Goal: Information Seeking & Learning: Learn about a topic

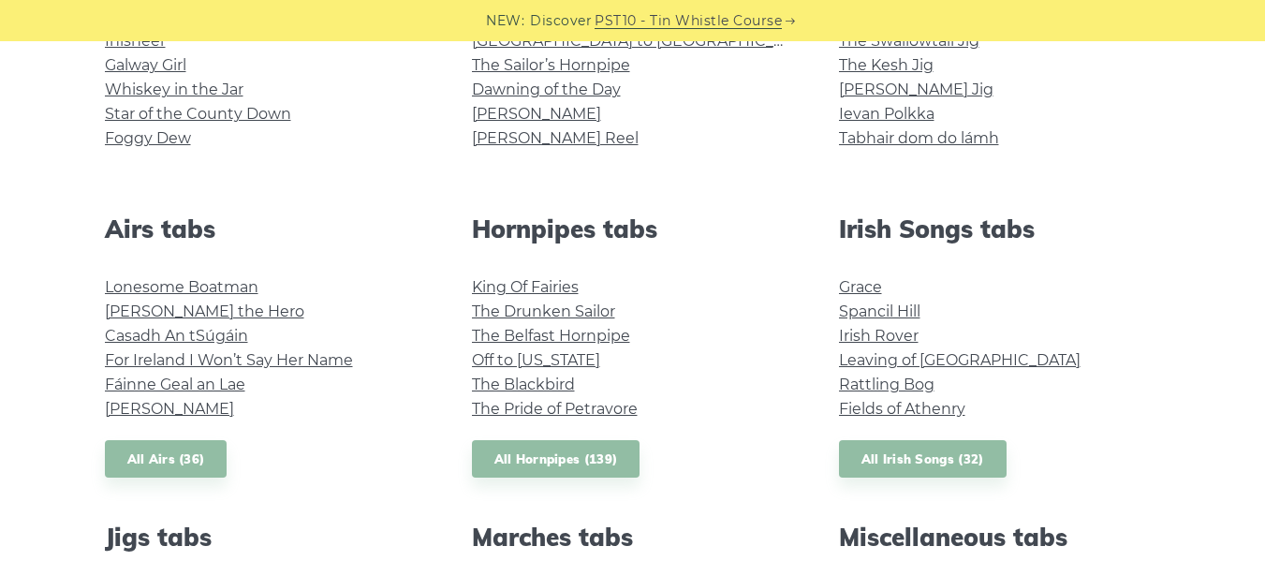
scroll to position [594, 0]
click at [891, 330] on link "Irish Rover" at bounding box center [879, 335] width 80 height 18
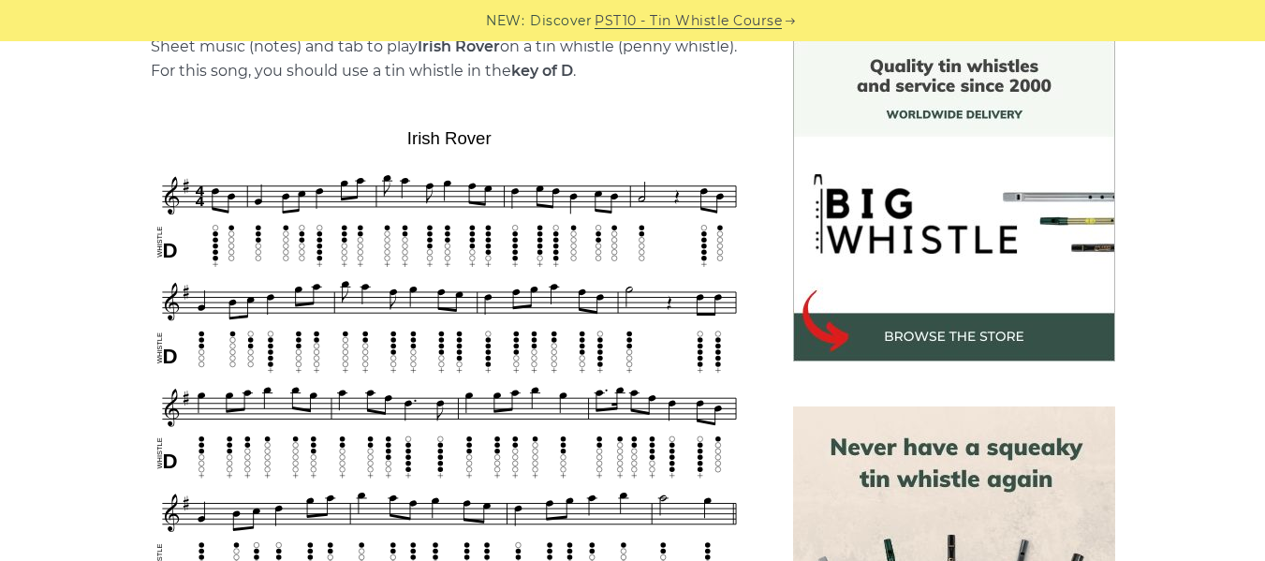
scroll to position [498, 0]
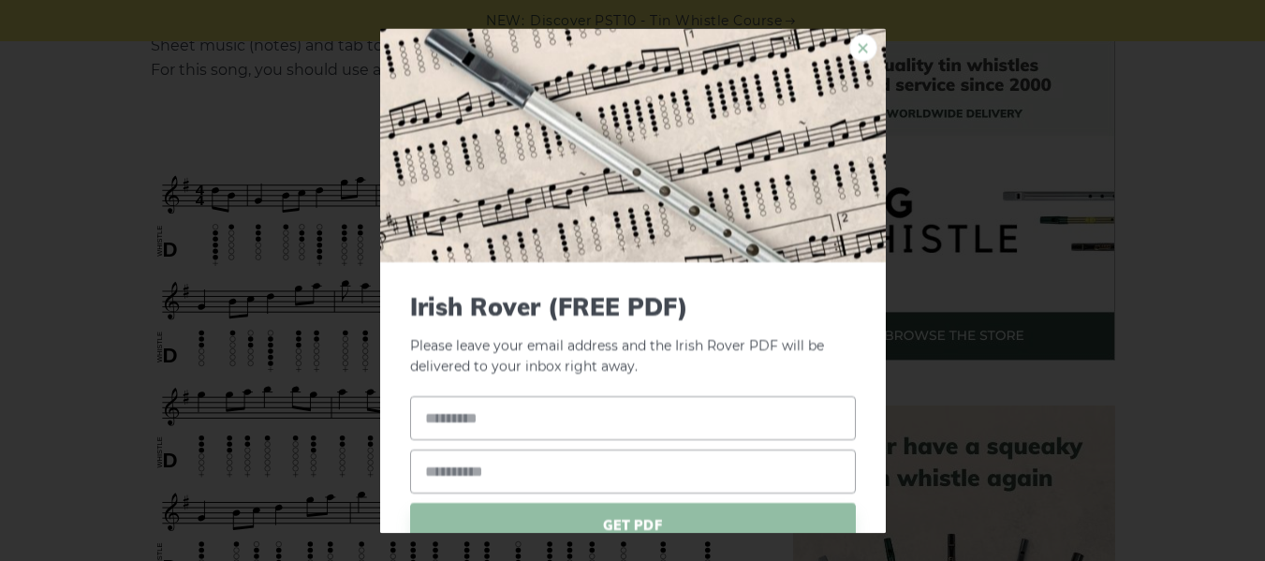
click at [849, 48] on link "×" at bounding box center [863, 48] width 28 height 28
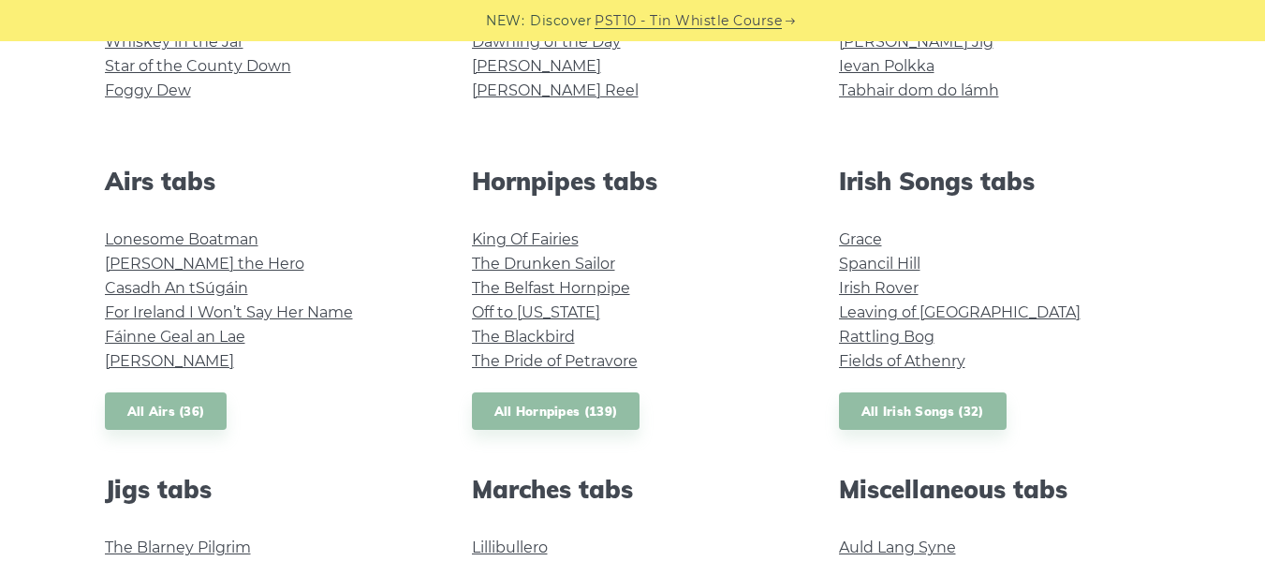
scroll to position [674, 0]
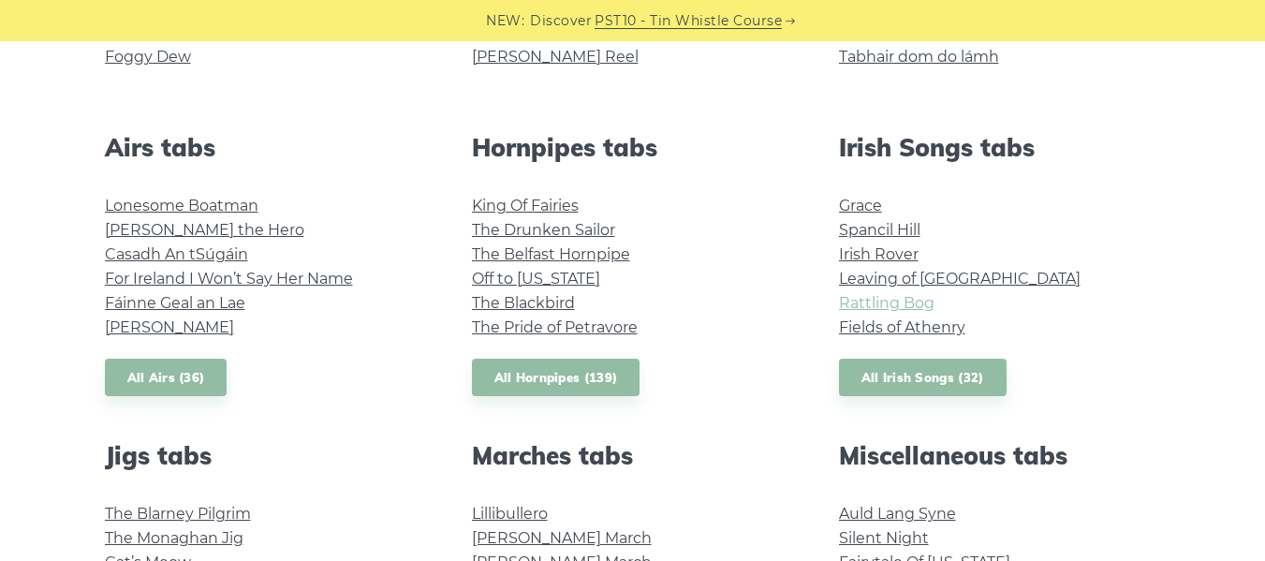
click at [881, 300] on link "Rattling Bog" at bounding box center [886, 303] width 95 height 18
click at [855, 282] on link "Leaving of [GEOGRAPHIC_DATA]" at bounding box center [960, 279] width 242 height 18
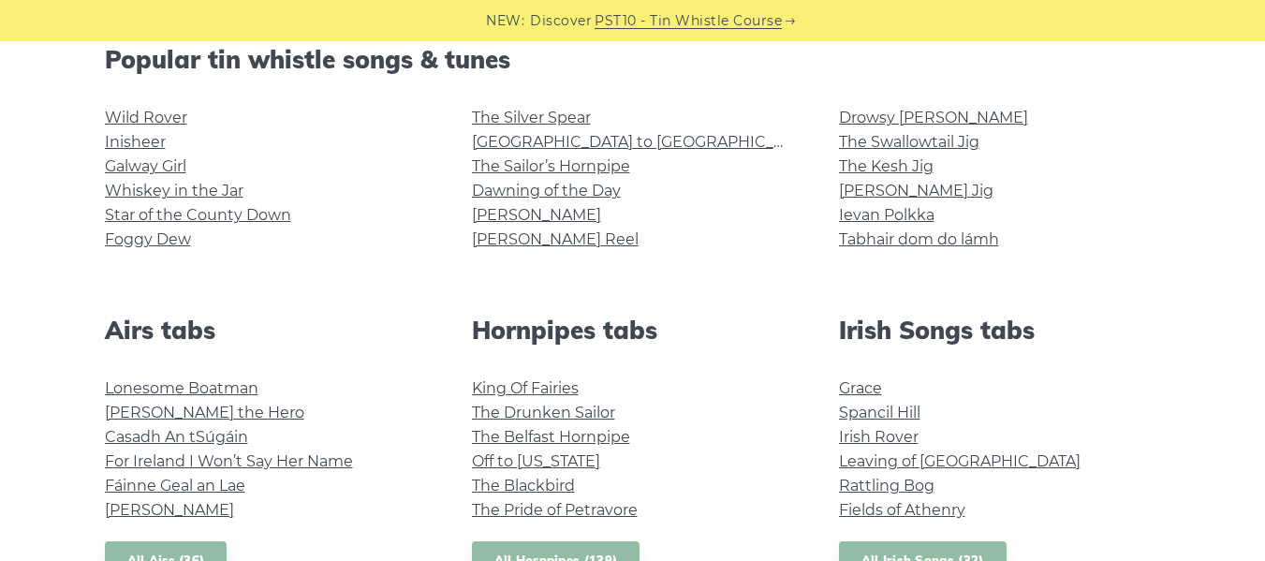
scroll to position [485, 0]
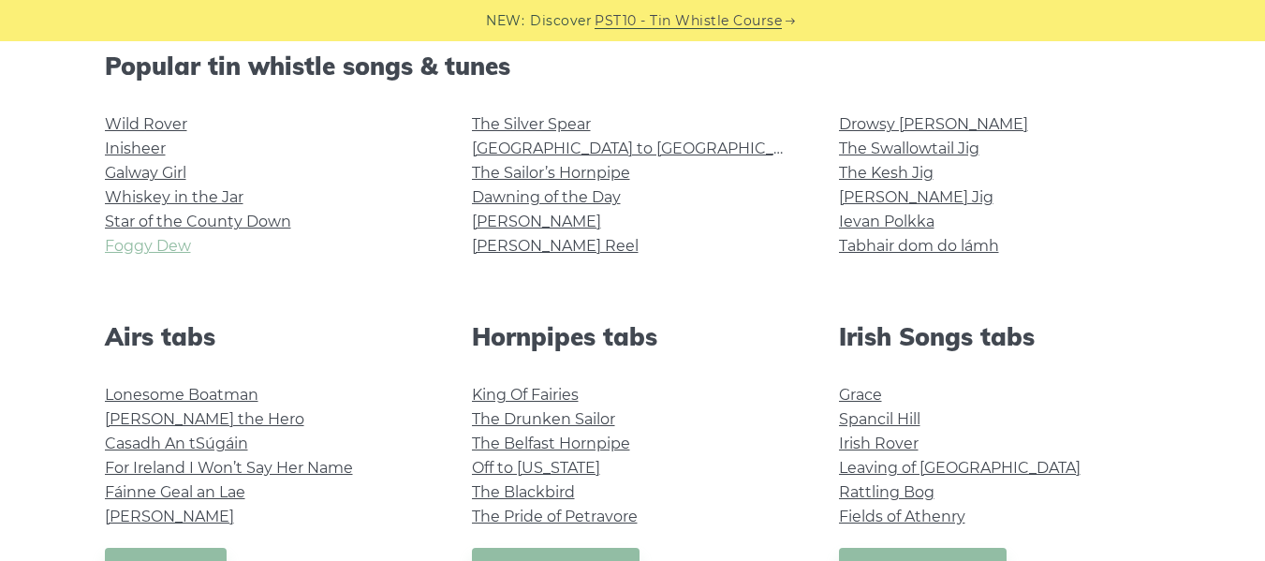
click at [131, 243] on link "Foggy Dew" at bounding box center [148, 246] width 86 height 18
click at [163, 216] on link "Star of the County Down" at bounding box center [198, 222] width 186 height 18
click at [165, 186] on li "Whiskey in the Jar" at bounding box center [266, 197] width 322 height 24
click at [165, 194] on link "Whiskey in the Jar" at bounding box center [174, 197] width 139 height 18
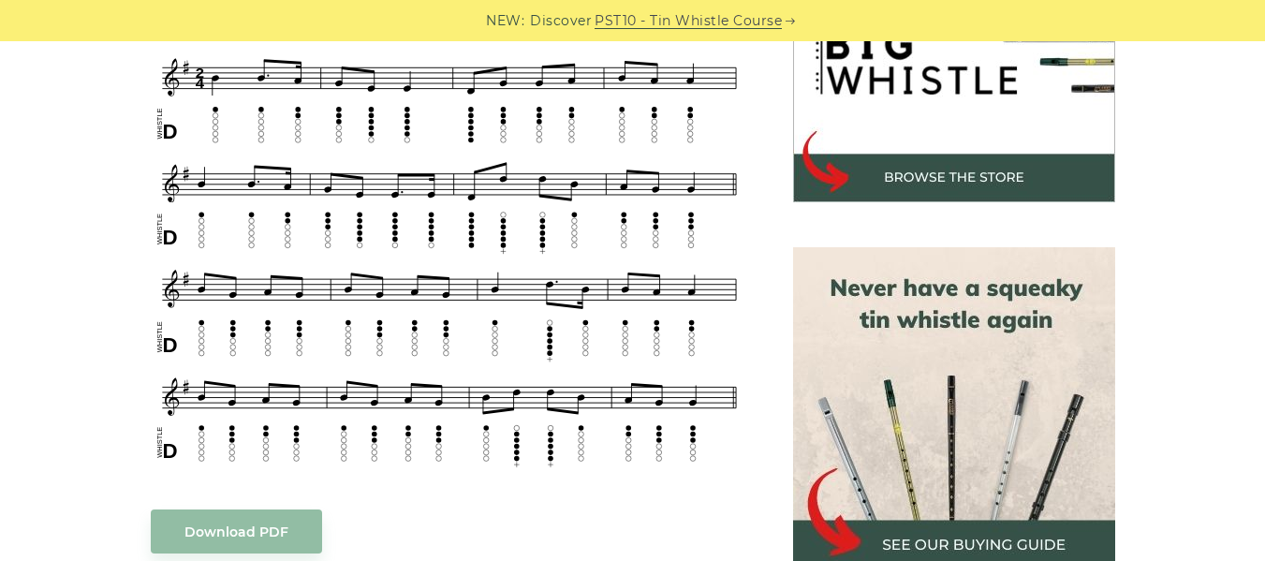
scroll to position [655, 0]
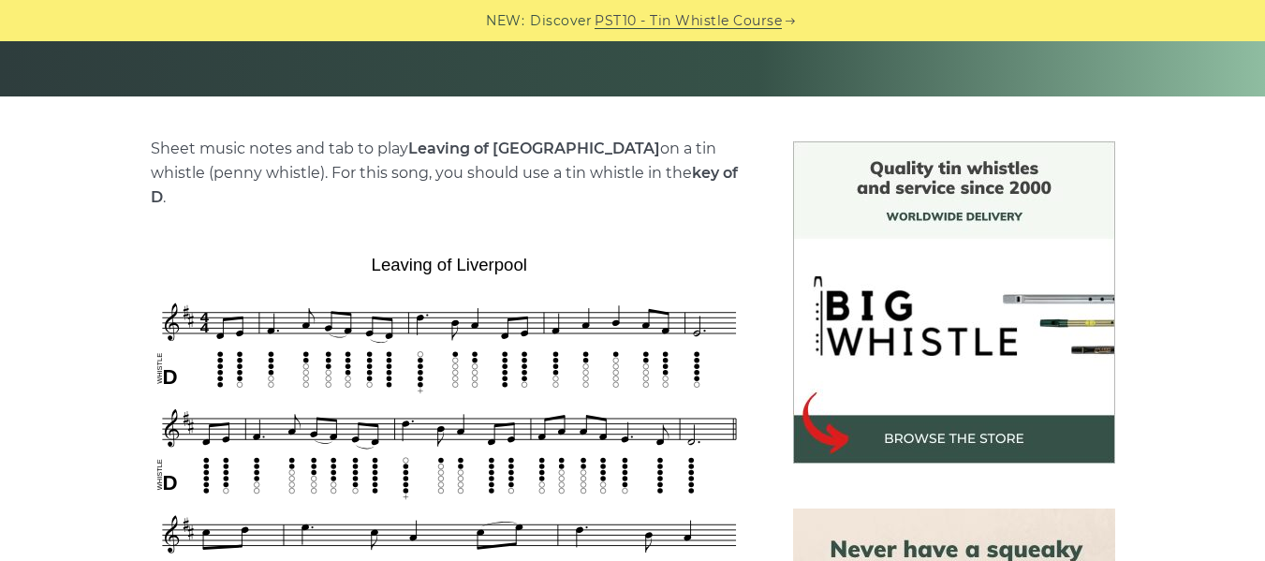
scroll to position [396, 0]
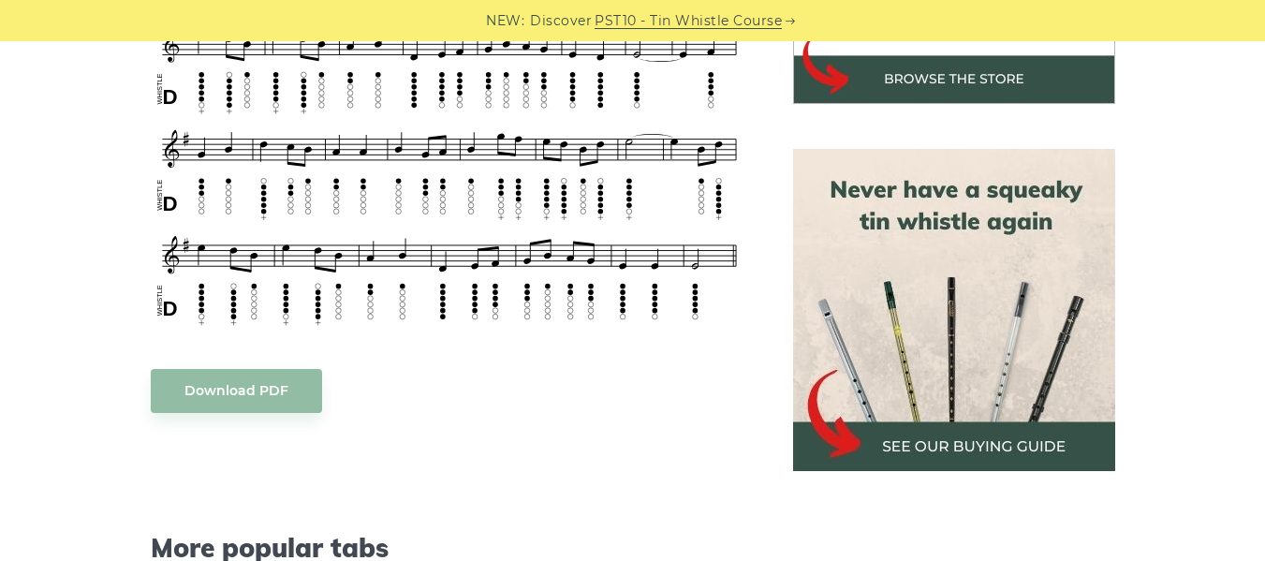
scroll to position [755, 0]
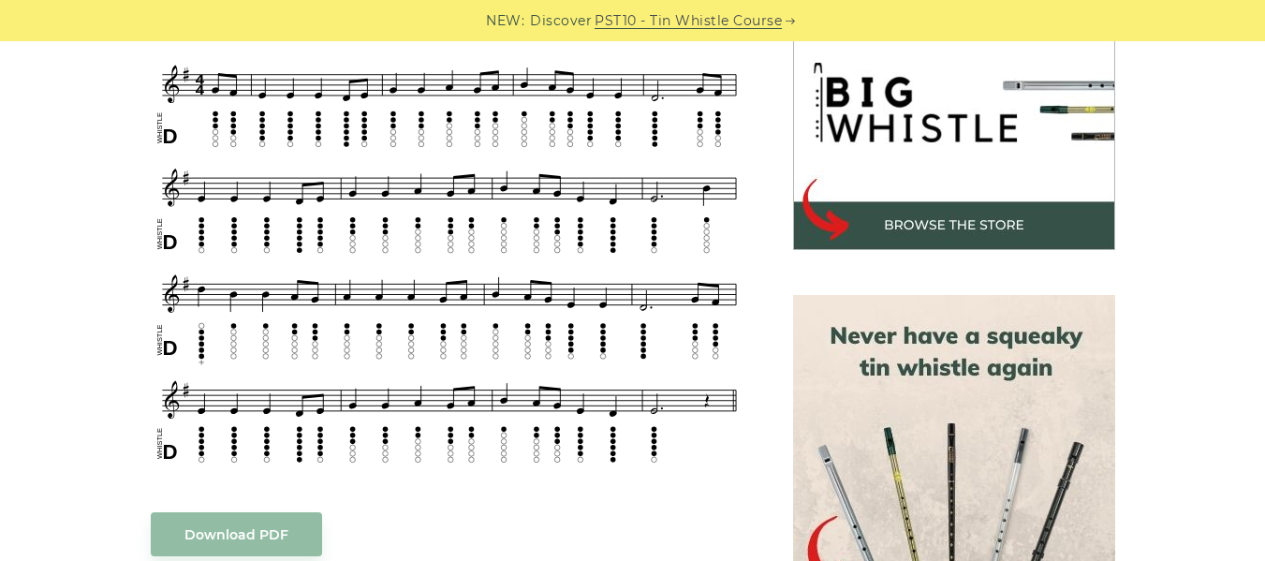
scroll to position [609, 0]
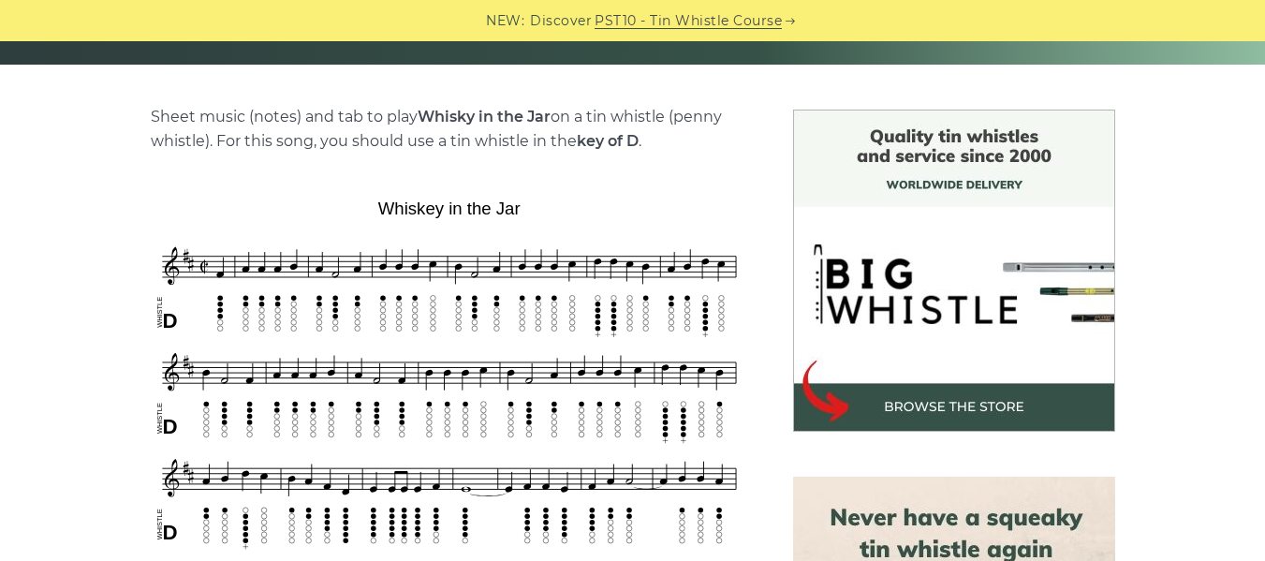
scroll to position [460, 0]
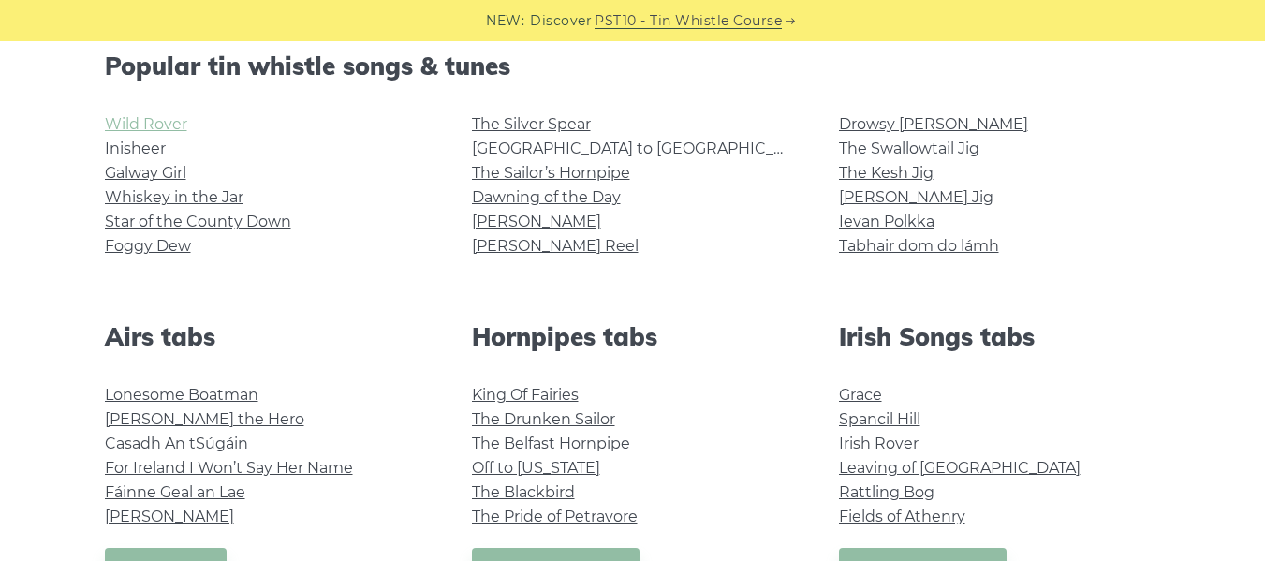
click at [127, 125] on link "Wild Rover" at bounding box center [146, 124] width 82 height 18
click at [541, 171] on link "The Sailor’s Hornpipe" at bounding box center [551, 173] width 158 height 18
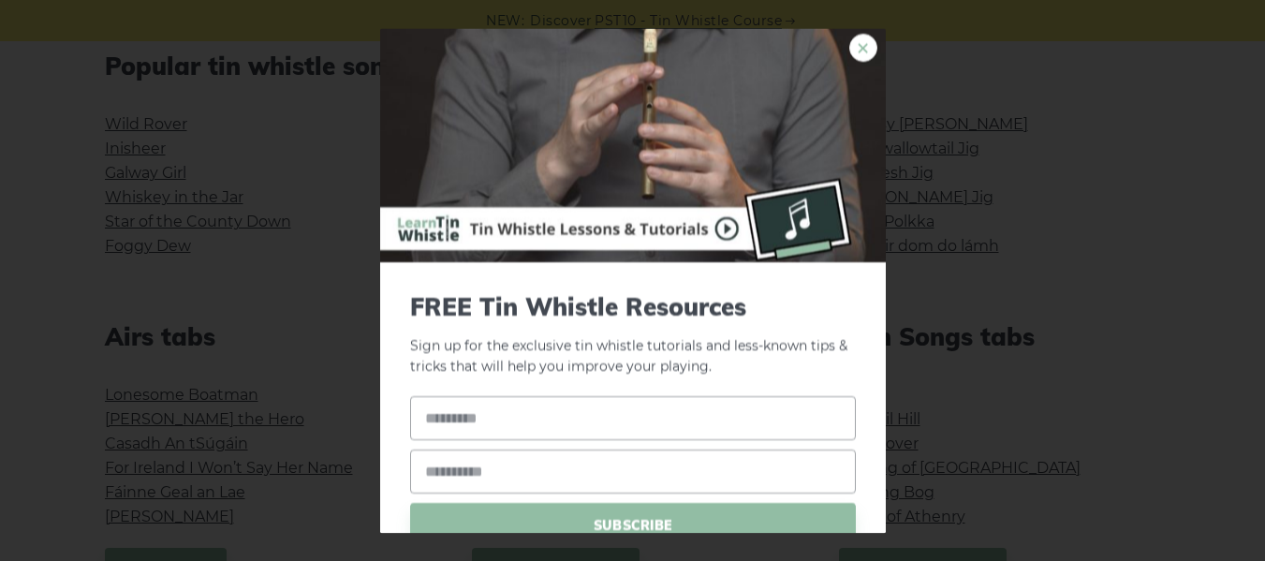
click at [849, 39] on link "×" at bounding box center [863, 48] width 28 height 28
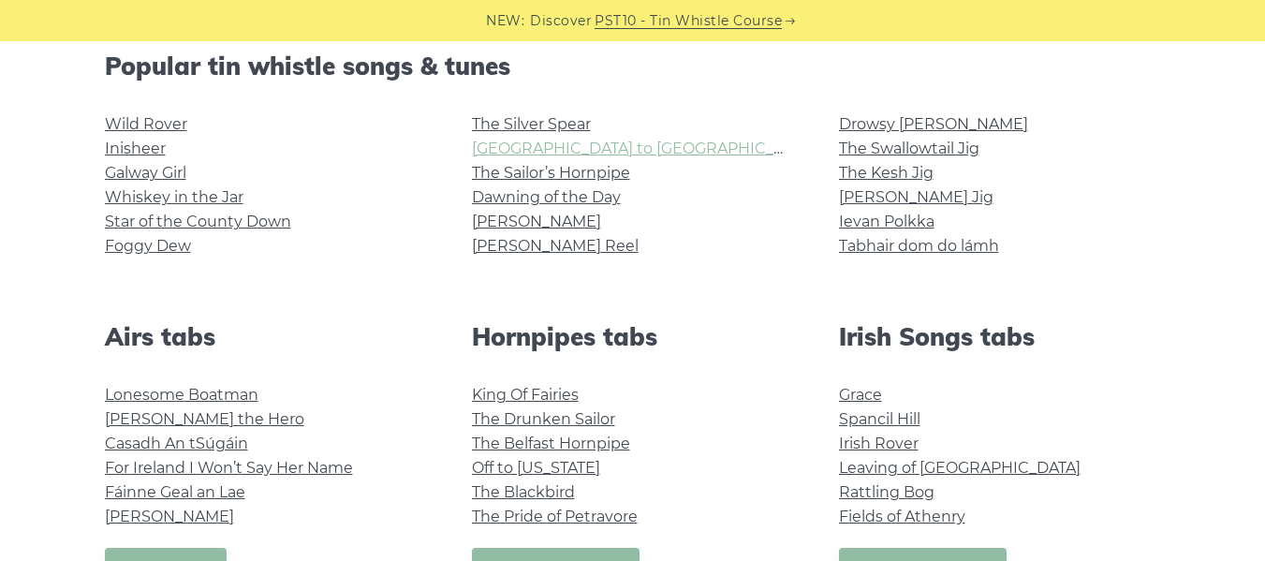
click at [515, 150] on link "[GEOGRAPHIC_DATA] to [GEOGRAPHIC_DATA]" at bounding box center [644, 148] width 345 height 18
click at [919, 150] on link "The Swallowtail Jig" at bounding box center [909, 148] width 140 height 18
click at [858, 217] on link "Ievan Polkka" at bounding box center [886, 222] width 95 height 18
click at [910, 190] on link "[PERSON_NAME] Jig" at bounding box center [916, 197] width 154 height 18
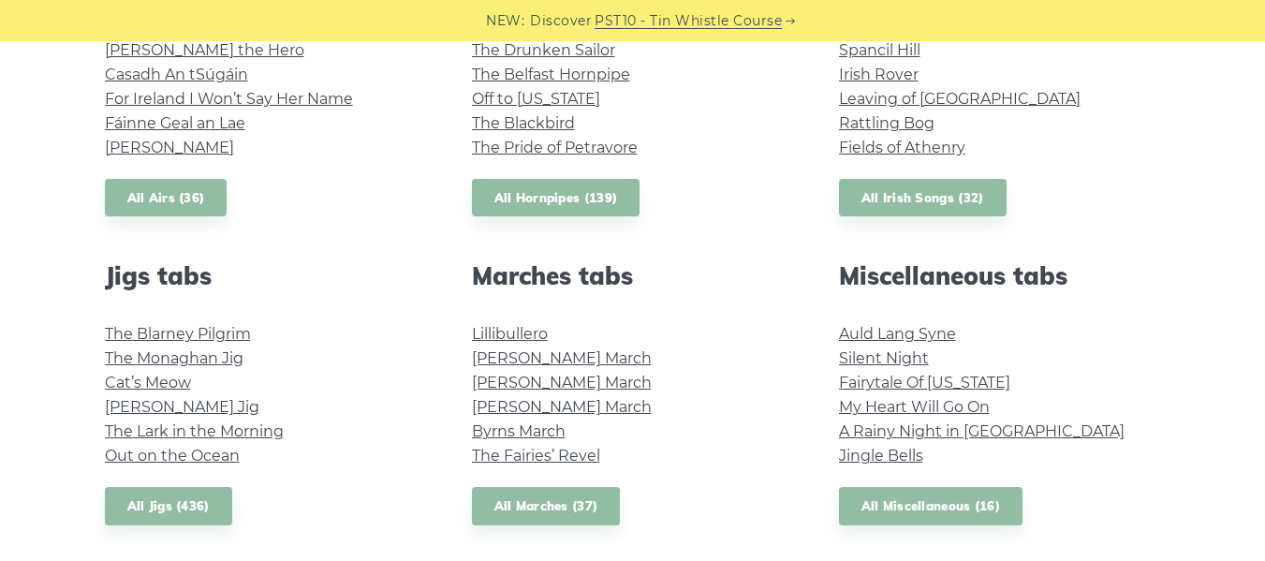
scroll to position [856, 0]
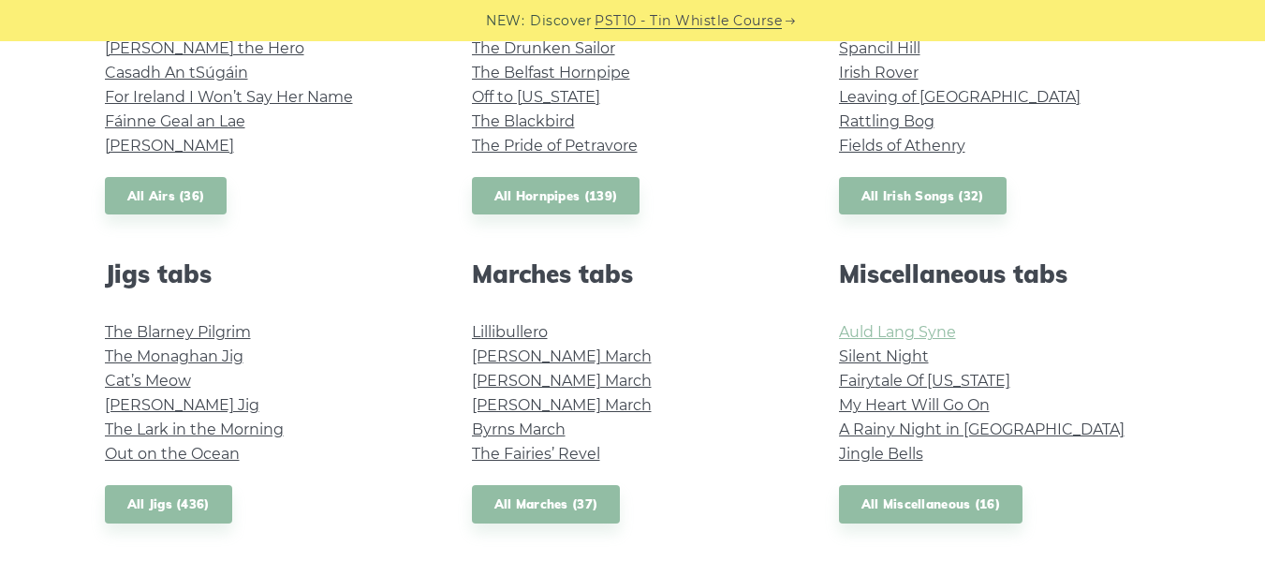
click at [857, 338] on link "Auld Lang Syne" at bounding box center [897, 332] width 117 height 18
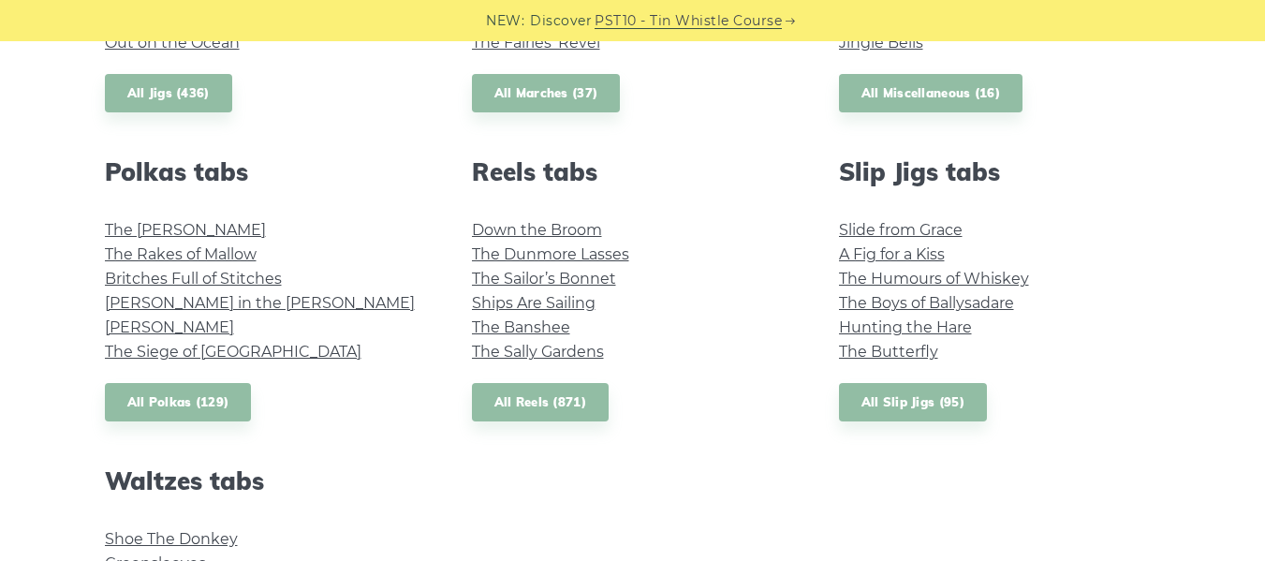
scroll to position [1268, 0]
click at [850, 299] on link "The Boys of Ballysadare" at bounding box center [926, 302] width 175 height 18
click at [879, 281] on link "The Humours of Whiskey" at bounding box center [934, 278] width 190 height 18
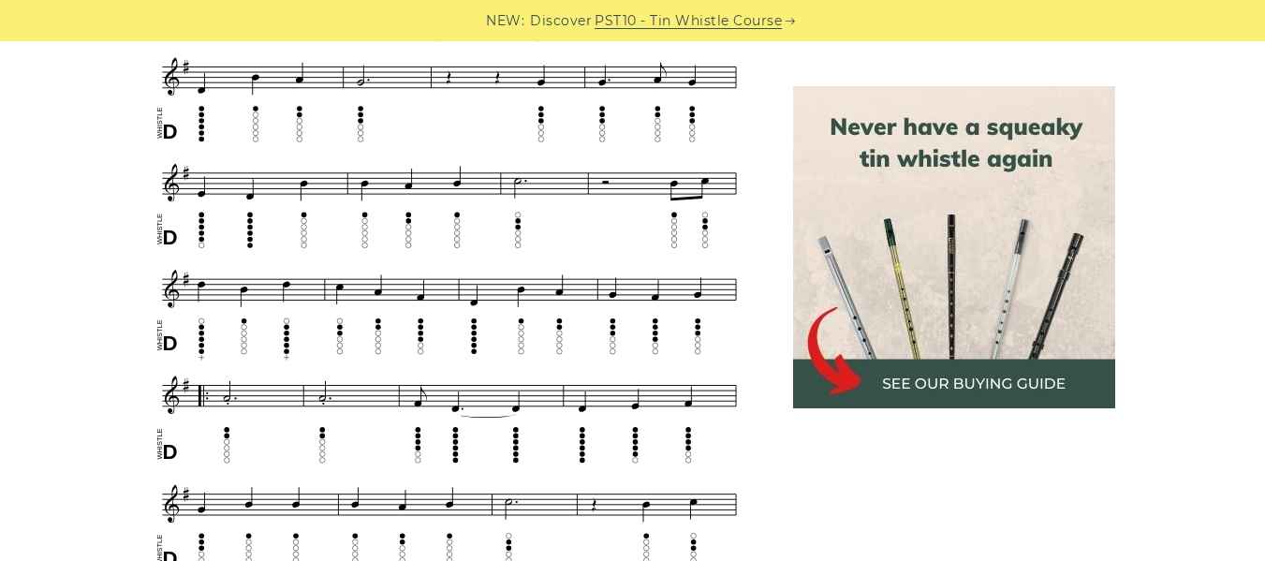
scroll to position [830, 0]
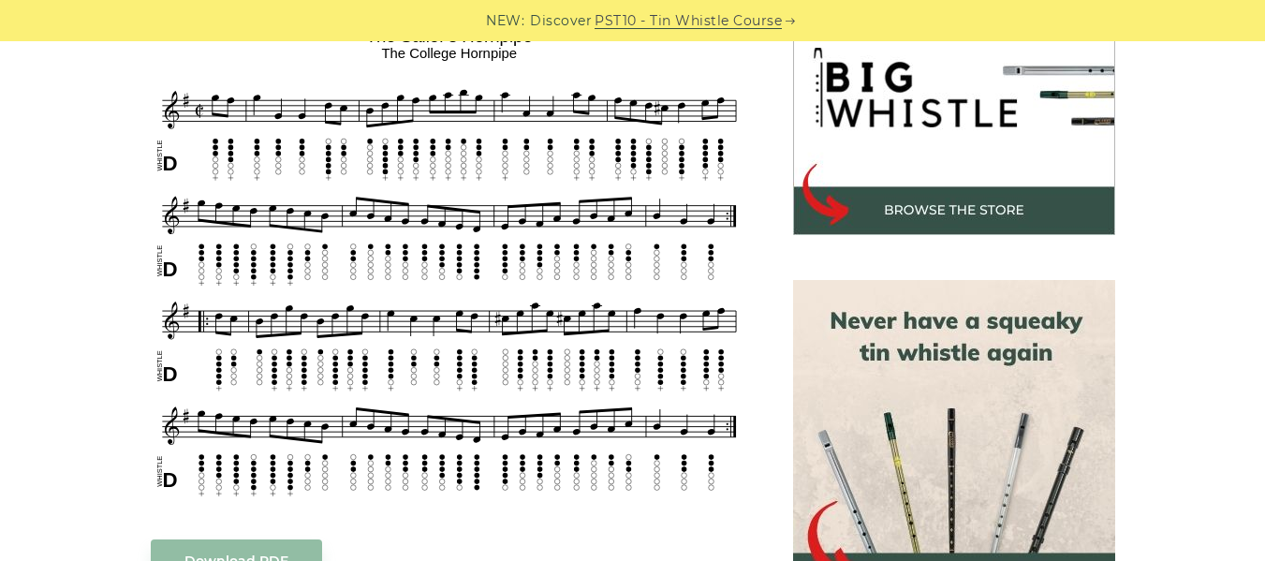
scroll to position [624, 0]
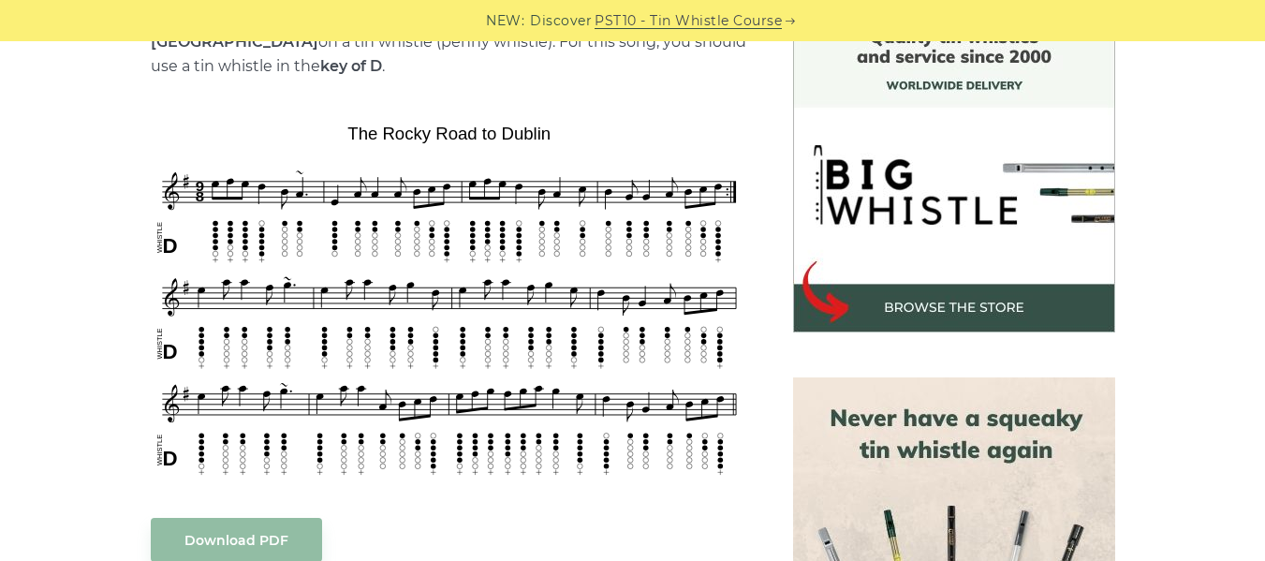
scroll to position [547, 0]
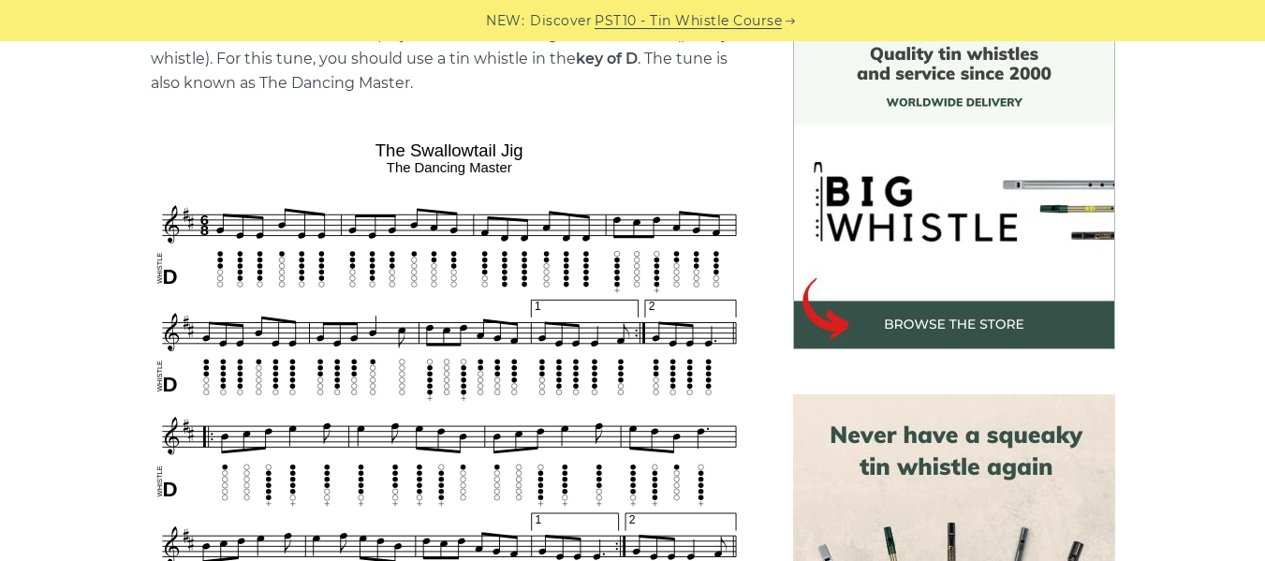
scroll to position [550, 0]
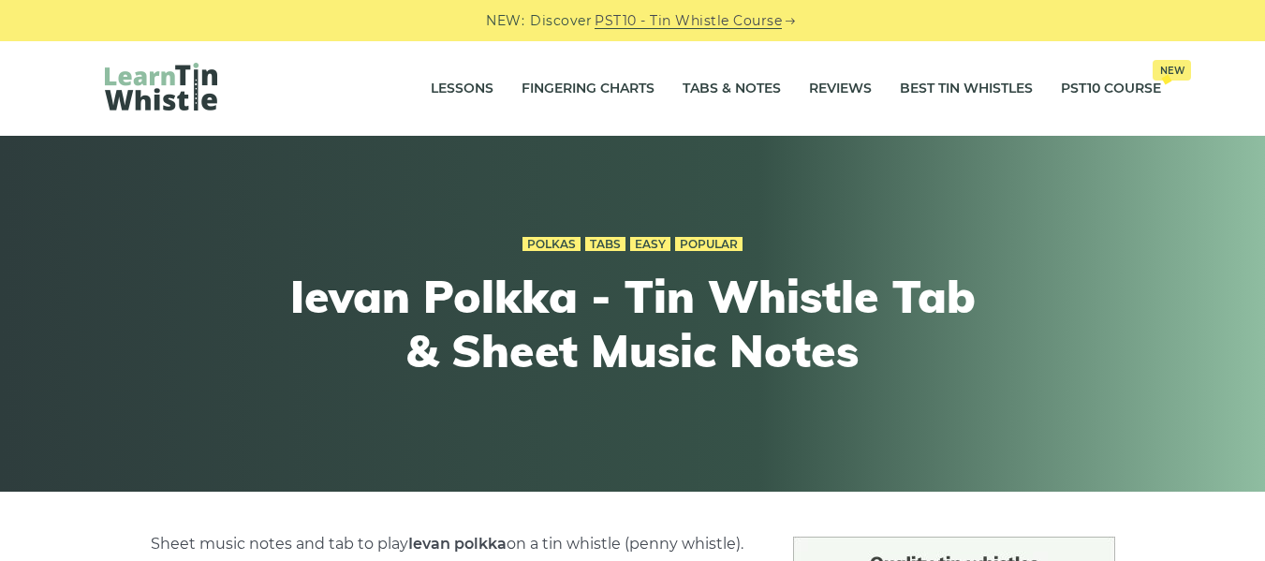
click at [858, 217] on div "Polkas Tabs Easy Popular Ievan Polkka - Tin Whistle Tab & Sheet Music Notes" at bounding box center [632, 314] width 689 height 256
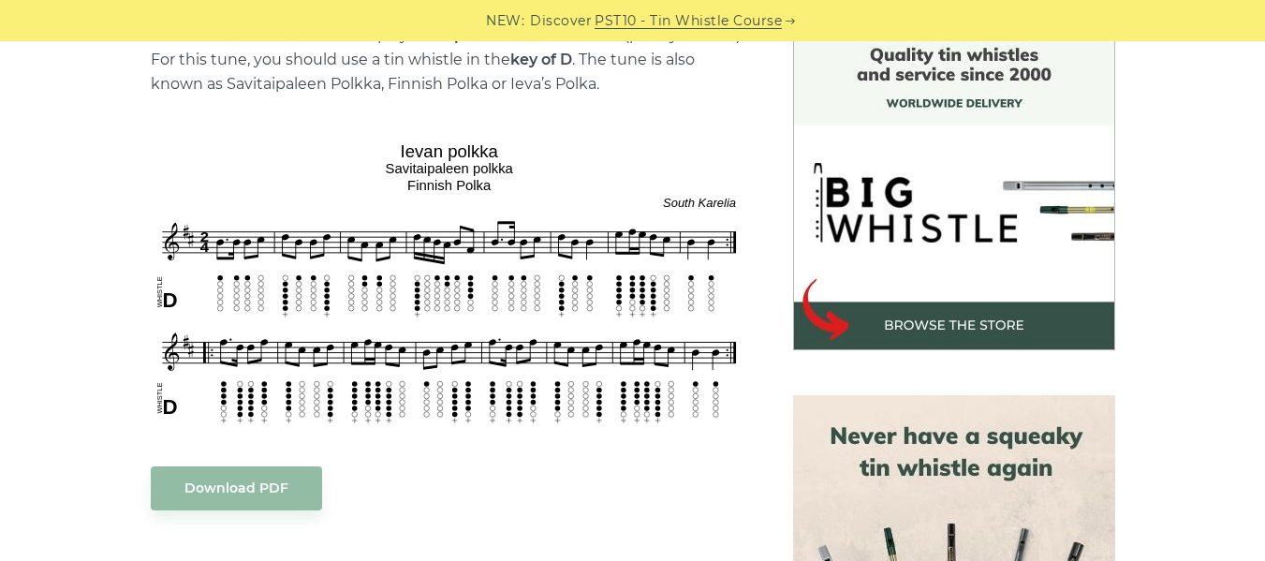
scroll to position [506, 0]
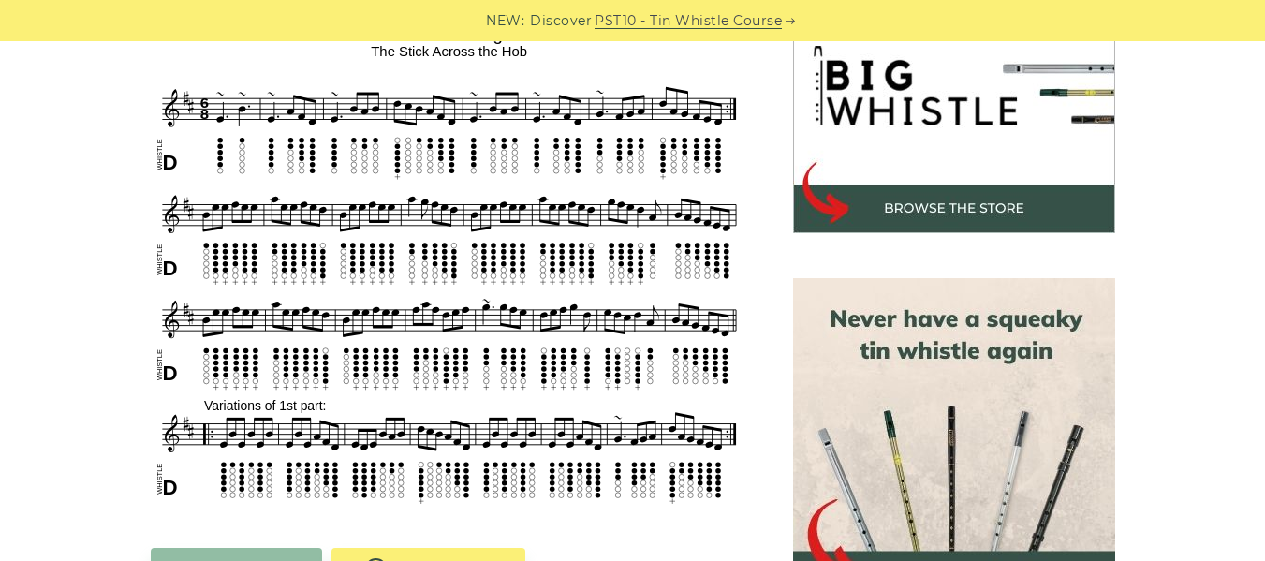
scroll to position [608, 0]
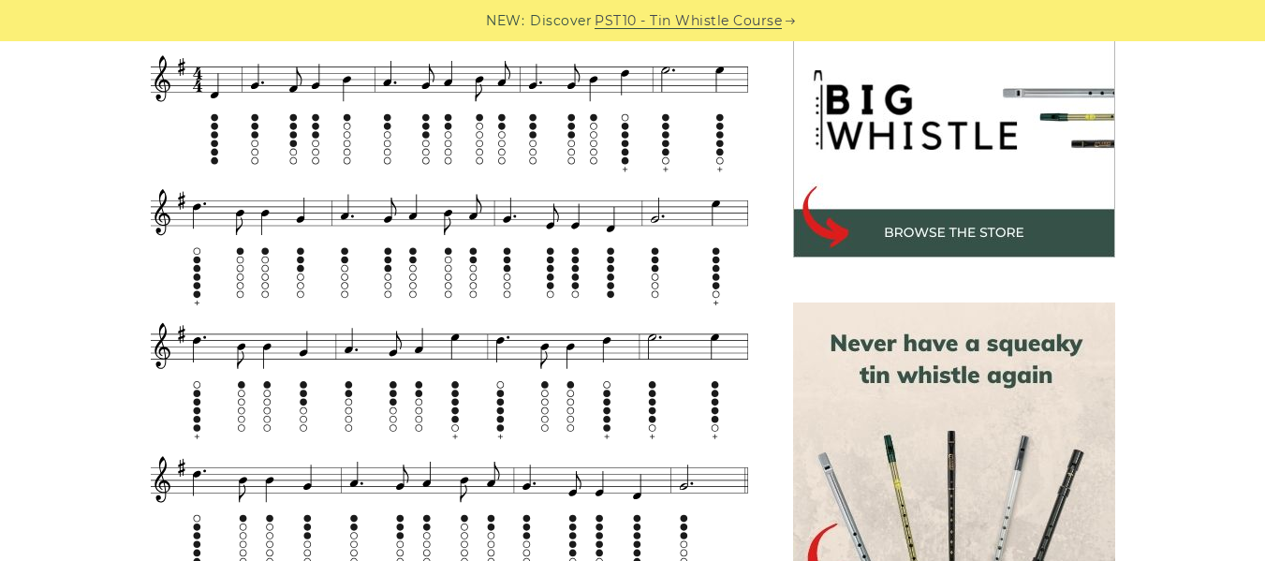
scroll to position [602, 0]
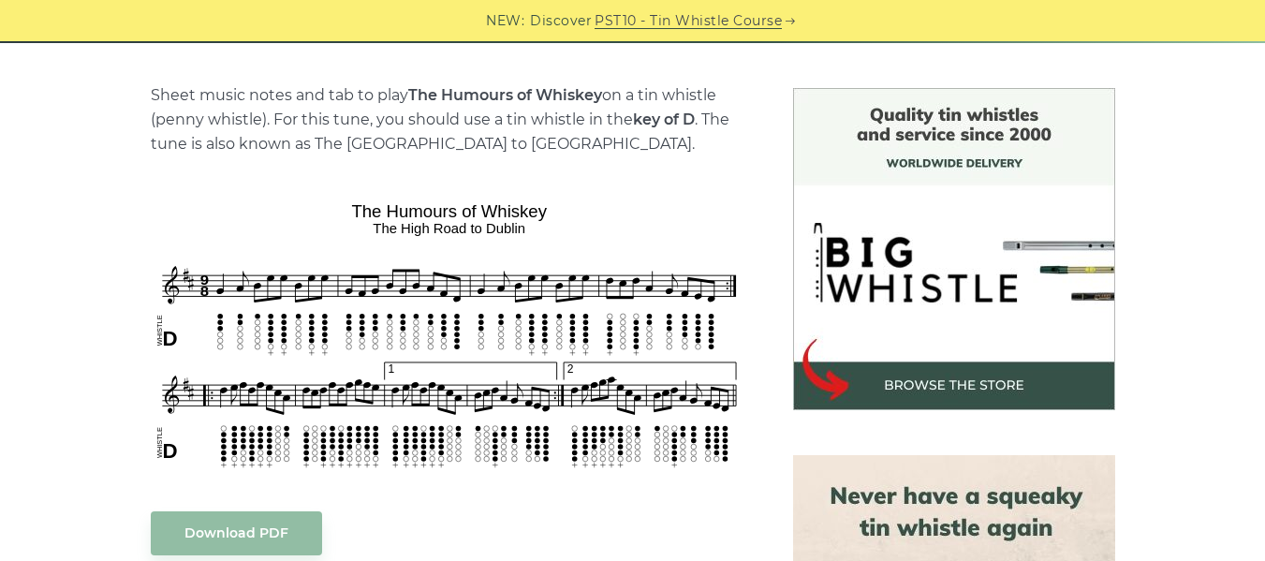
scroll to position [484, 0]
